Goal: Task Accomplishment & Management: Use online tool/utility

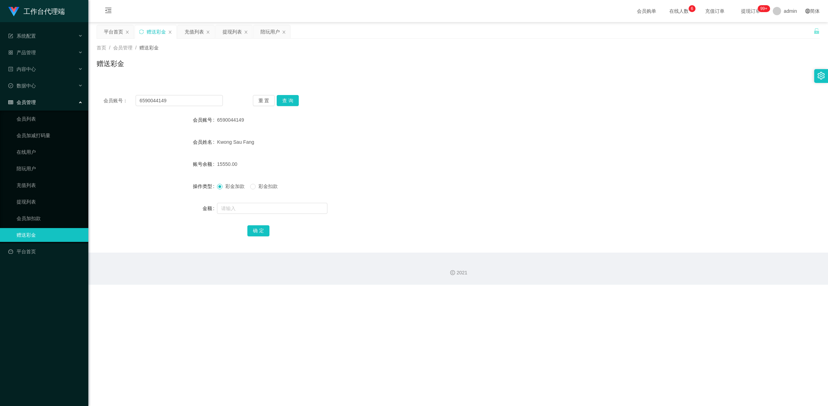
click at [128, 92] on div "会员账号： 6590044149 重 置 查 询 会员账号 6590044149 会员姓名 [PERSON_NAME] 账号余额 15550.00 操作类型 …" at bounding box center [458, 170] width 723 height 164
type input "87983393"
click at [285, 100] on button "查 询" at bounding box center [288, 100] width 22 height 11
click at [255, 209] on input "text" at bounding box center [272, 208] width 110 height 11
type input "3000"
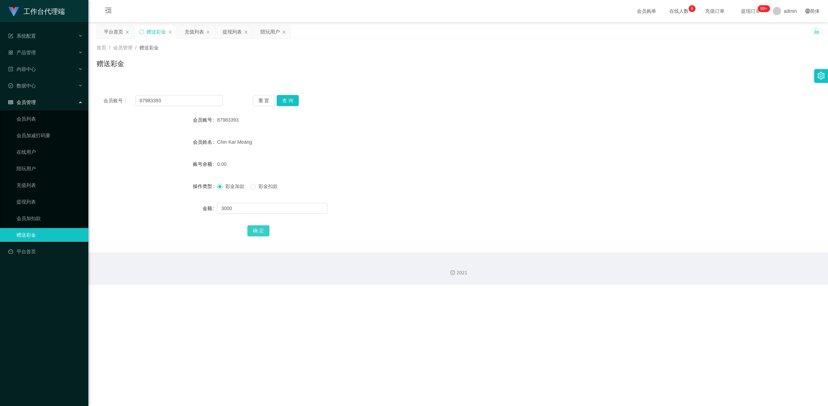
click at [264, 227] on button "确 定" at bounding box center [258, 230] width 22 height 11
click at [233, 206] on input "text" at bounding box center [272, 208] width 110 height 11
type input "3000"
drag, startPoint x: 237, startPoint y: 210, endPoint x: 209, endPoint y: 203, distance: 28.7
click at [209, 203] on div "金额 3000" at bounding box center [458, 208] width 723 height 14
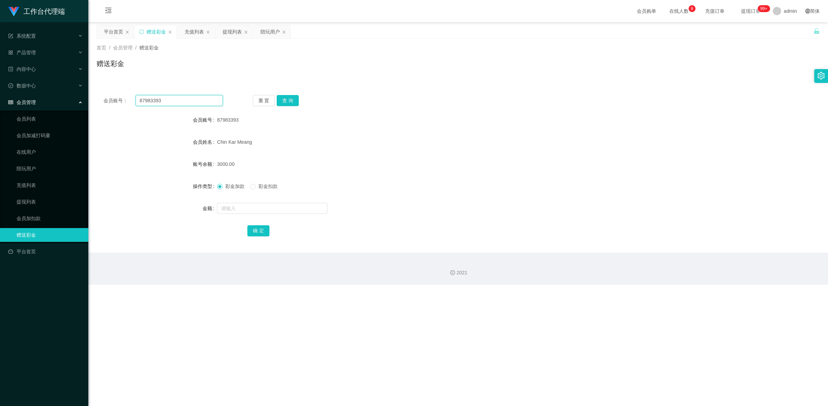
drag, startPoint x: 157, startPoint y: 100, endPoint x: 119, endPoint y: 92, distance: 38.7
click at [108, 92] on div "会员账号： 87983393 重 置 查 询 会员账号 87983393 会员姓名 [PERSON_NAME] 账号余额 3000.00 操作类型 彩金加款 …" at bounding box center [458, 170] width 723 height 164
paste input "HOQ"
type input "HOQ"
click at [290, 97] on button "查 询" at bounding box center [288, 100] width 22 height 11
